Goal: Task Accomplishment & Management: Complete application form

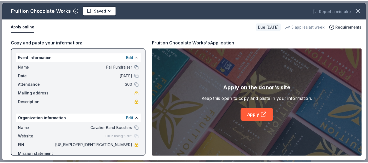
scroll to position [92, 0]
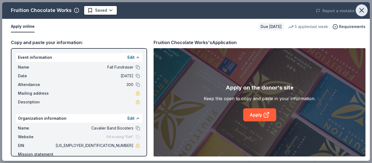
click at [361, 13] on icon "button" at bounding box center [362, 11] width 8 height 8
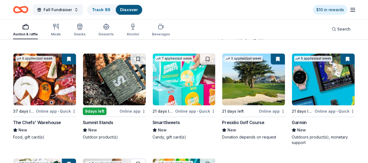
scroll to position [2561, 0]
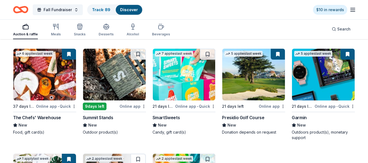
click at [52, 89] on img at bounding box center [44, 75] width 63 height 52
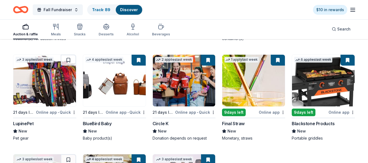
scroll to position [2776, 0]
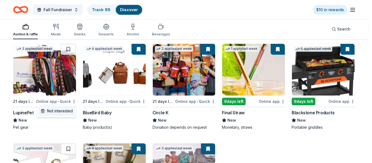
click at [70, 111] on div "Not interested" at bounding box center [56, 111] width 37 height 10
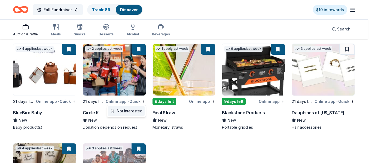
click at [141, 111] on div "Not interested" at bounding box center [126, 111] width 37 height 10
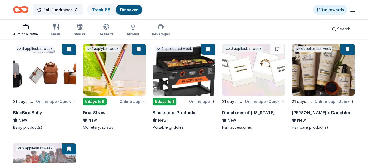
click at [186, 74] on img at bounding box center [184, 70] width 63 height 52
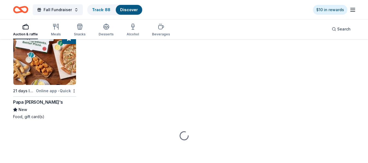
scroll to position [3064, 0]
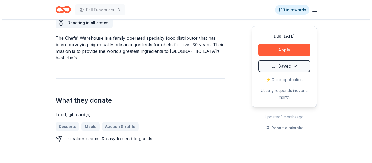
scroll to position [157, 0]
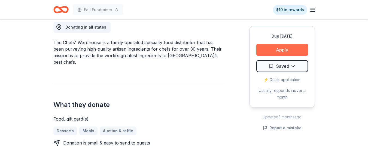
click at [286, 50] on button "Apply" at bounding box center [283, 50] width 52 height 12
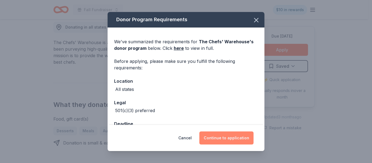
click at [215, 140] on button "Continue to application" at bounding box center [227, 138] width 54 height 13
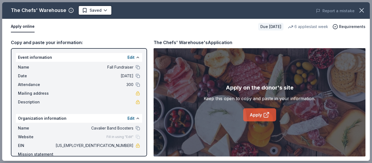
click at [263, 113] on icon at bounding box center [266, 115] width 7 height 7
click at [356, 25] on span "Requirements" at bounding box center [352, 26] width 26 height 7
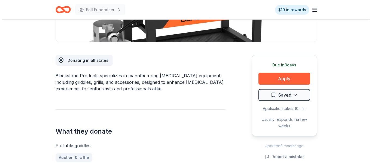
scroll to position [119, 0]
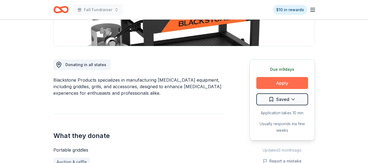
click at [291, 85] on button "Apply" at bounding box center [283, 83] width 52 height 12
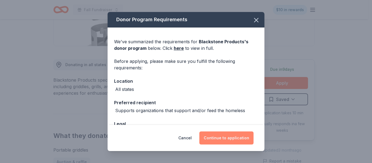
click at [233, 138] on button "Continue to application" at bounding box center [227, 138] width 54 height 13
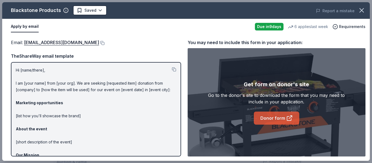
click at [289, 118] on icon at bounding box center [290, 118] width 7 height 7
